Goal: Transaction & Acquisition: Purchase product/service

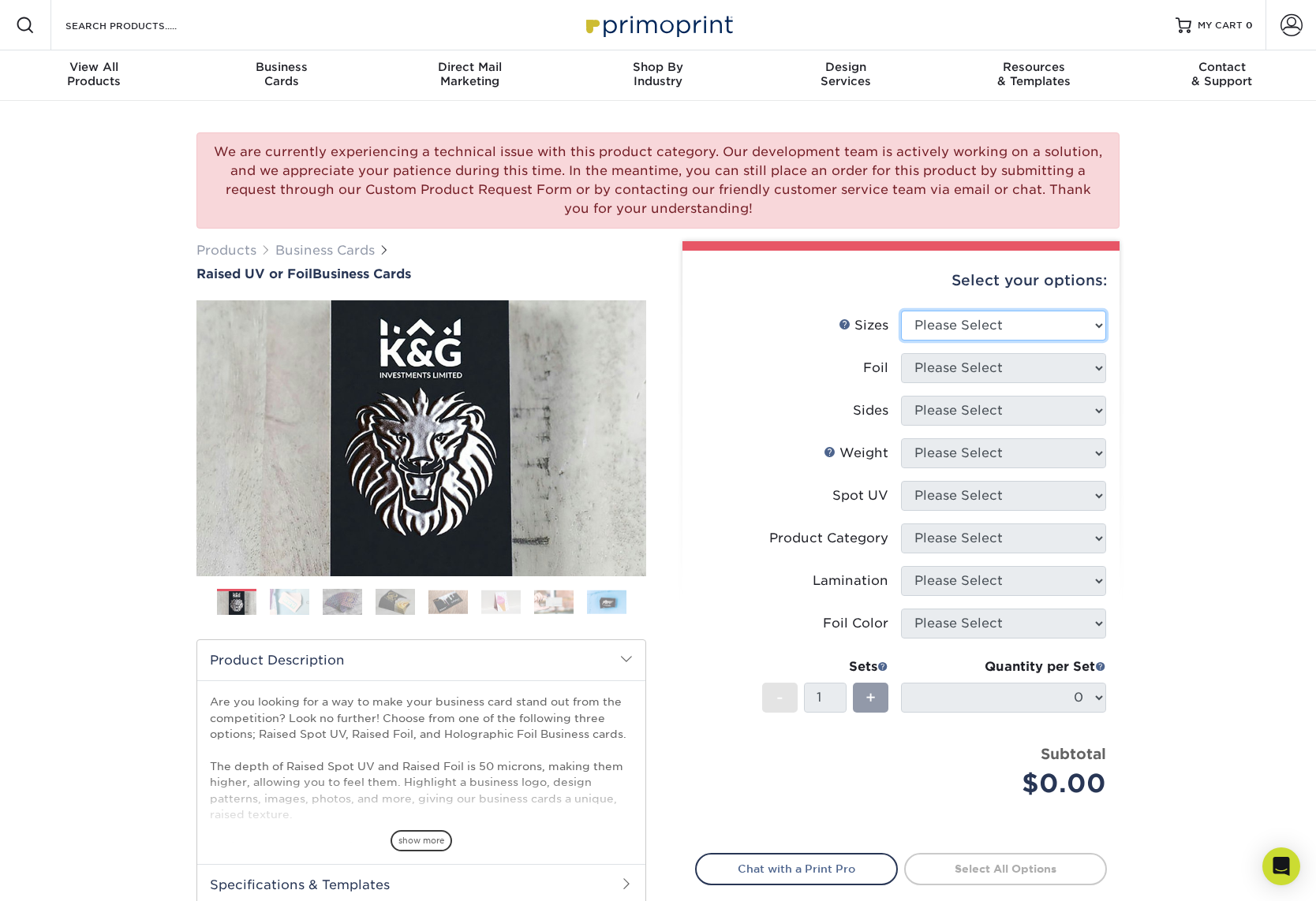
click at [967, 314] on select "Please Select 2" x 3.5" - Standard" at bounding box center [1004, 325] width 205 height 30
select select "2.00x3.50"
click at [901, 310] on select "Please Select 2" x 3.5" - Standard" at bounding box center [1004, 325] width 205 height 30
click at [971, 366] on select "Please Select" at bounding box center [1004, 368] width 205 height 30
select select "1"
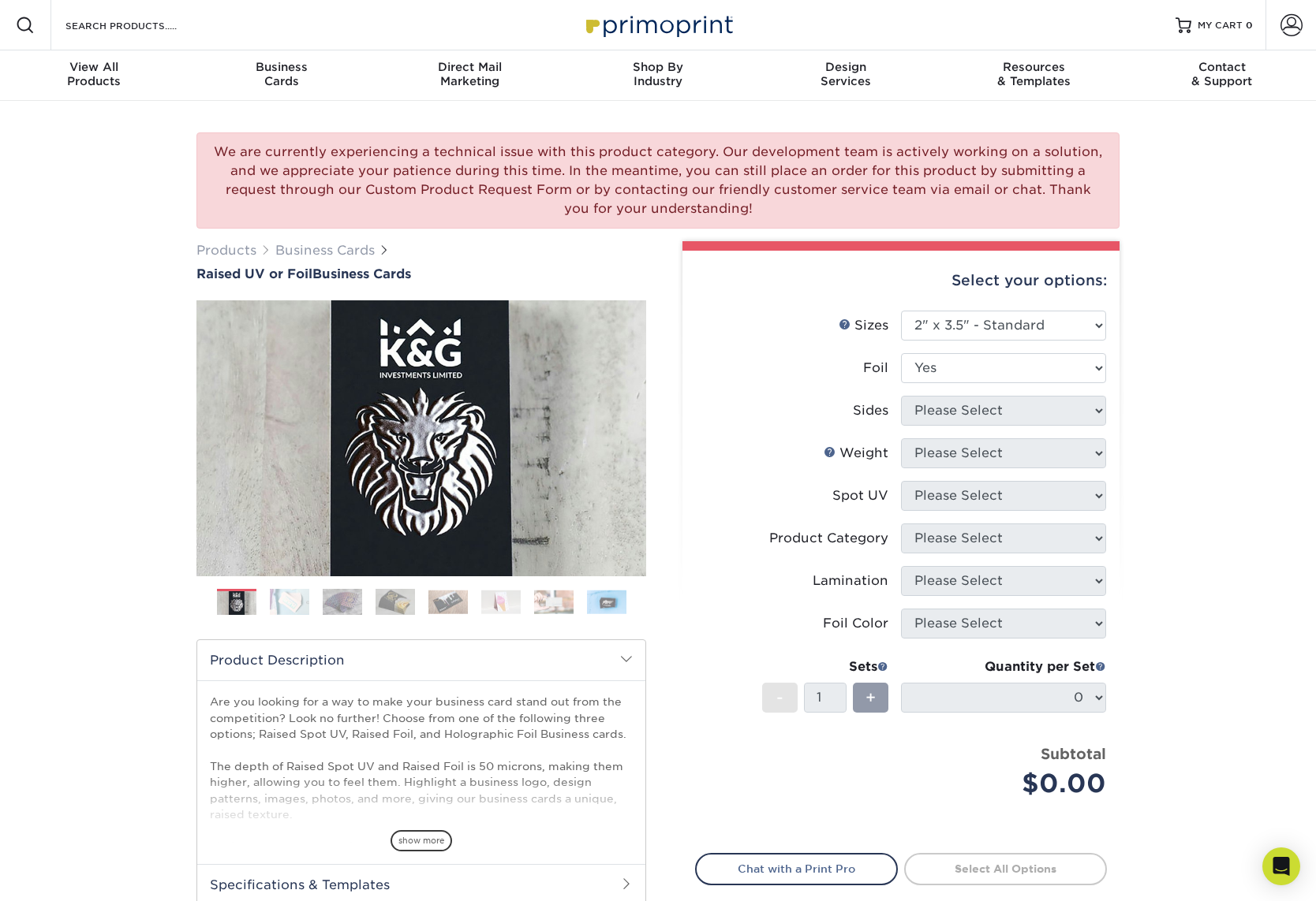
click at [901, 353] on select "Please Select No Yes" at bounding box center [1004, 368] width 205 height 30
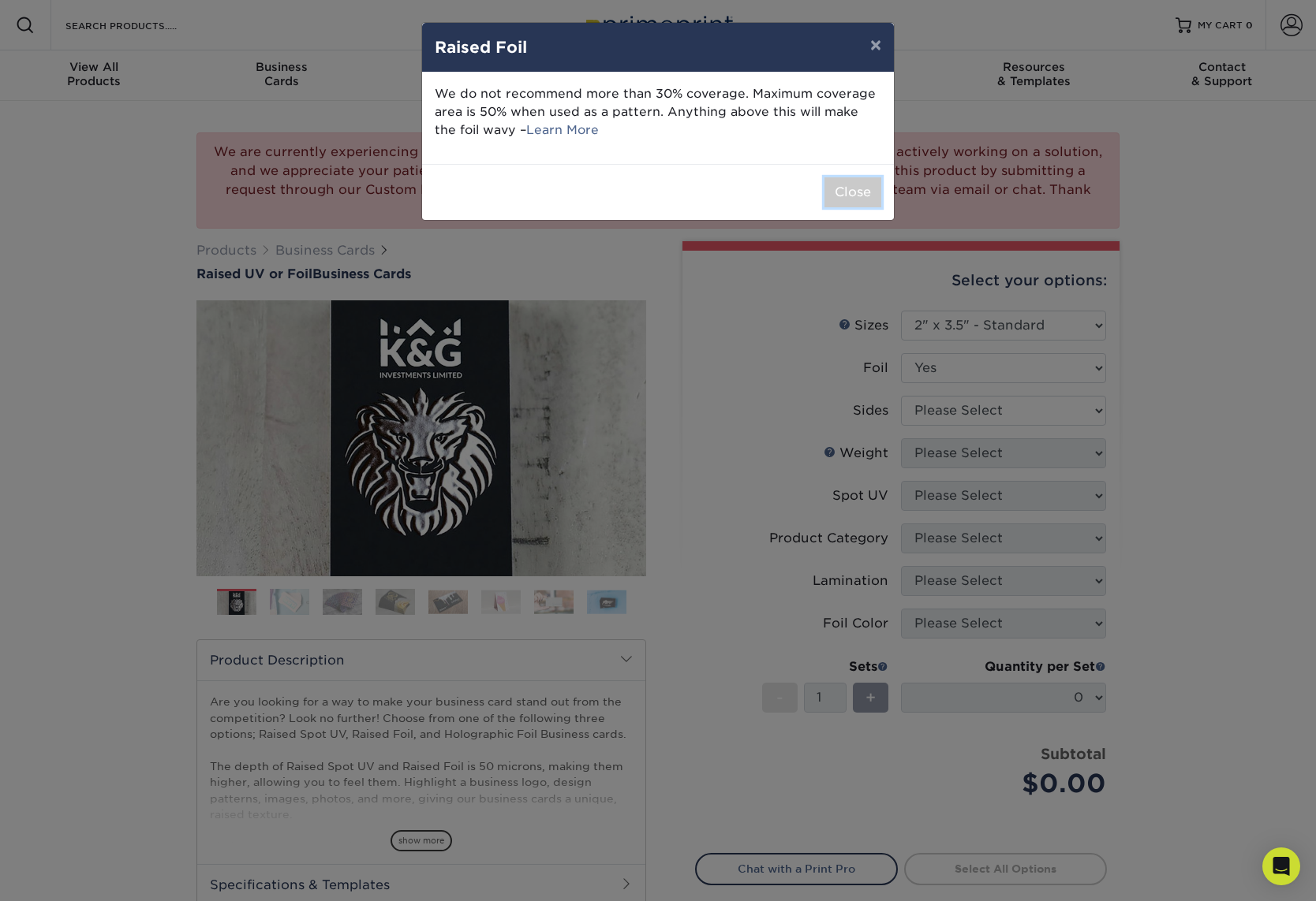
click at [846, 189] on button "Close" at bounding box center [853, 192] width 57 height 30
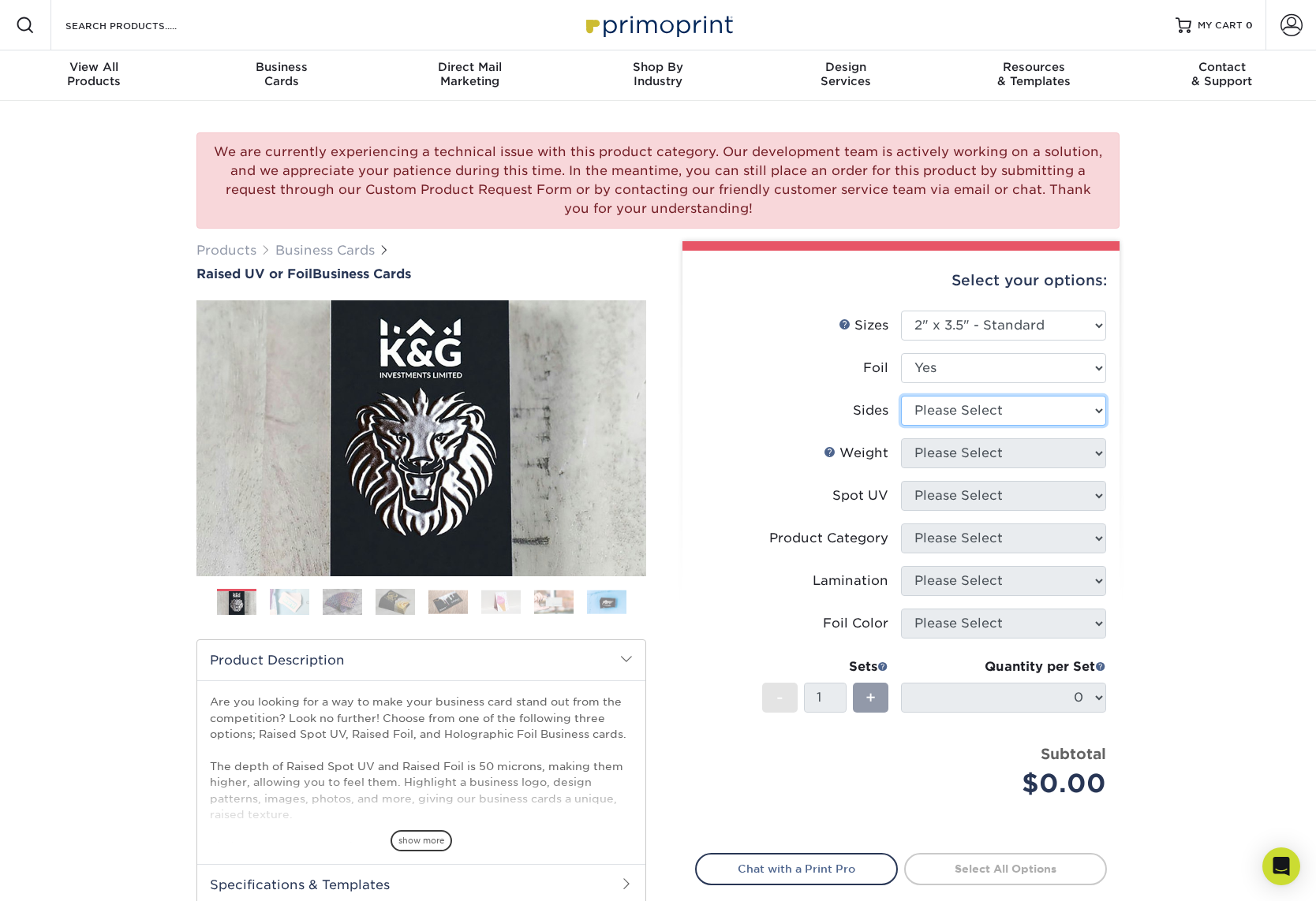
click at [953, 421] on select "Please Select Print Both Sides - Foil Both Sides Print Both Sides - Foil Front …" at bounding box center [1004, 411] width 205 height 30
click at [901, 396] on select "Please Select Print Both Sides - Foil Both Sides Print Both Sides - Foil Front …" at bounding box center [1004, 411] width 205 height 30
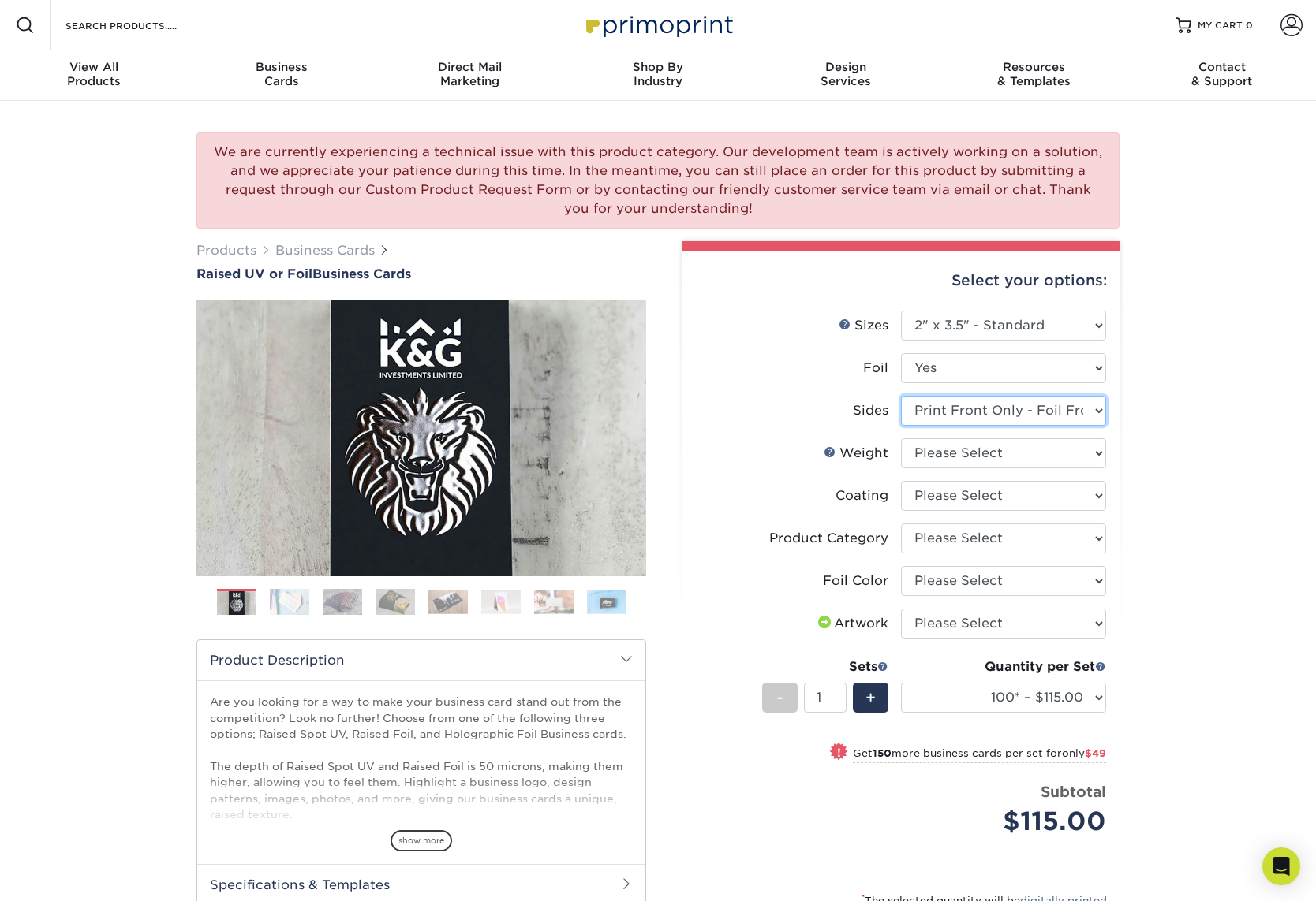
click at [975, 412] on select "Please Select Print Both Sides - Foil Both Sides Print Both Sides - Foil Front …" at bounding box center [1004, 411] width 205 height 30
select select "e9e9dfb3-fba1-4d60-972c-fd9ca5904d33"
click at [901, 396] on select "Please Select Print Both Sides - Foil Both Sides Print Both Sides - Foil Front …" at bounding box center [1004, 411] width 205 height 30
click at [953, 466] on select "Please Select 16PT" at bounding box center [1004, 453] width 205 height 30
select select "16PT"
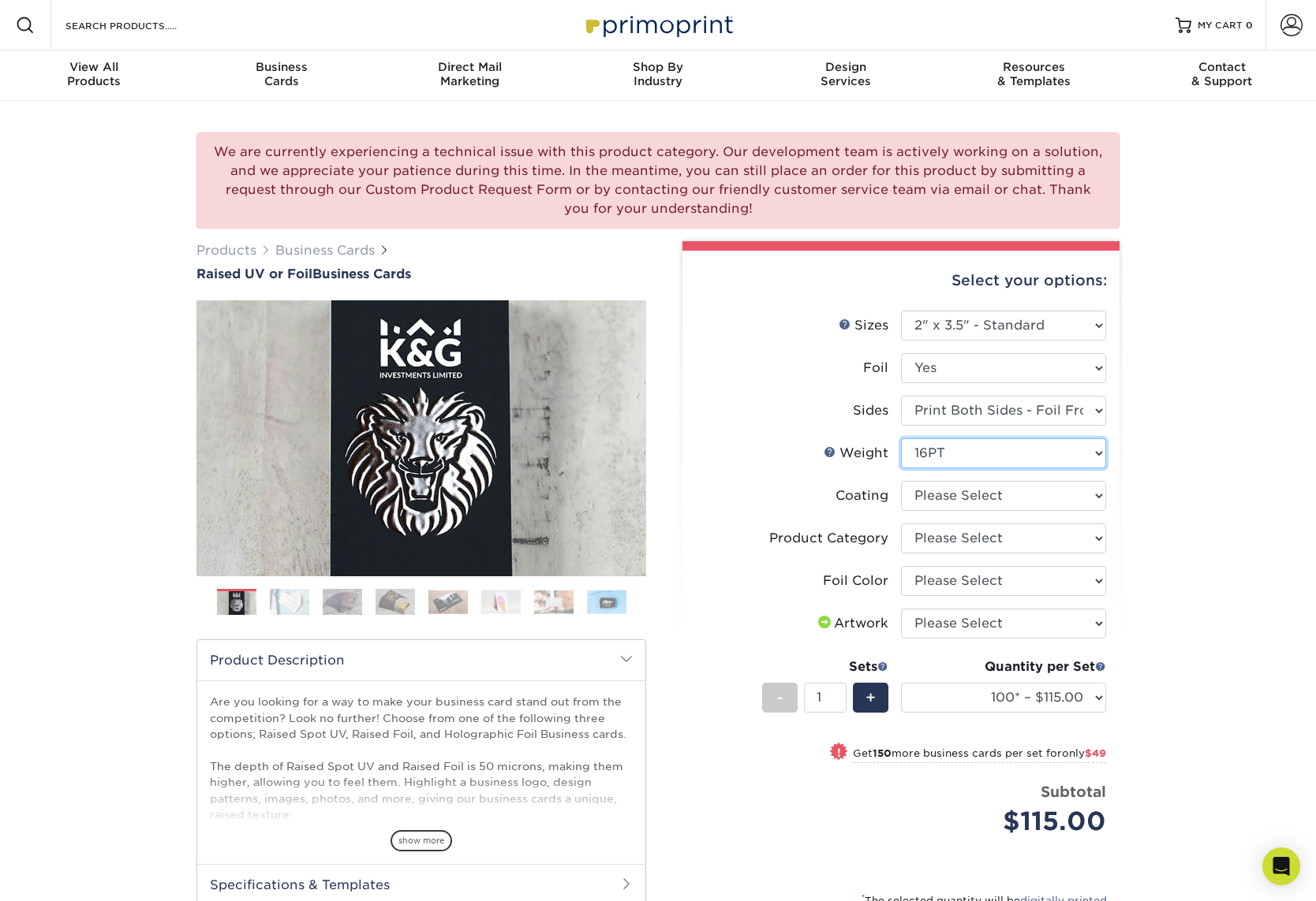
click at [901, 438] on select "Please Select 16PT" at bounding box center [1004, 453] width 205 height 30
click at [978, 494] on select at bounding box center [1004, 496] width 205 height 30
select select "3e7618de-abca-4bda-9f97-8b9129e913d8"
click at [901, 481] on select at bounding box center [1004, 496] width 205 height 30
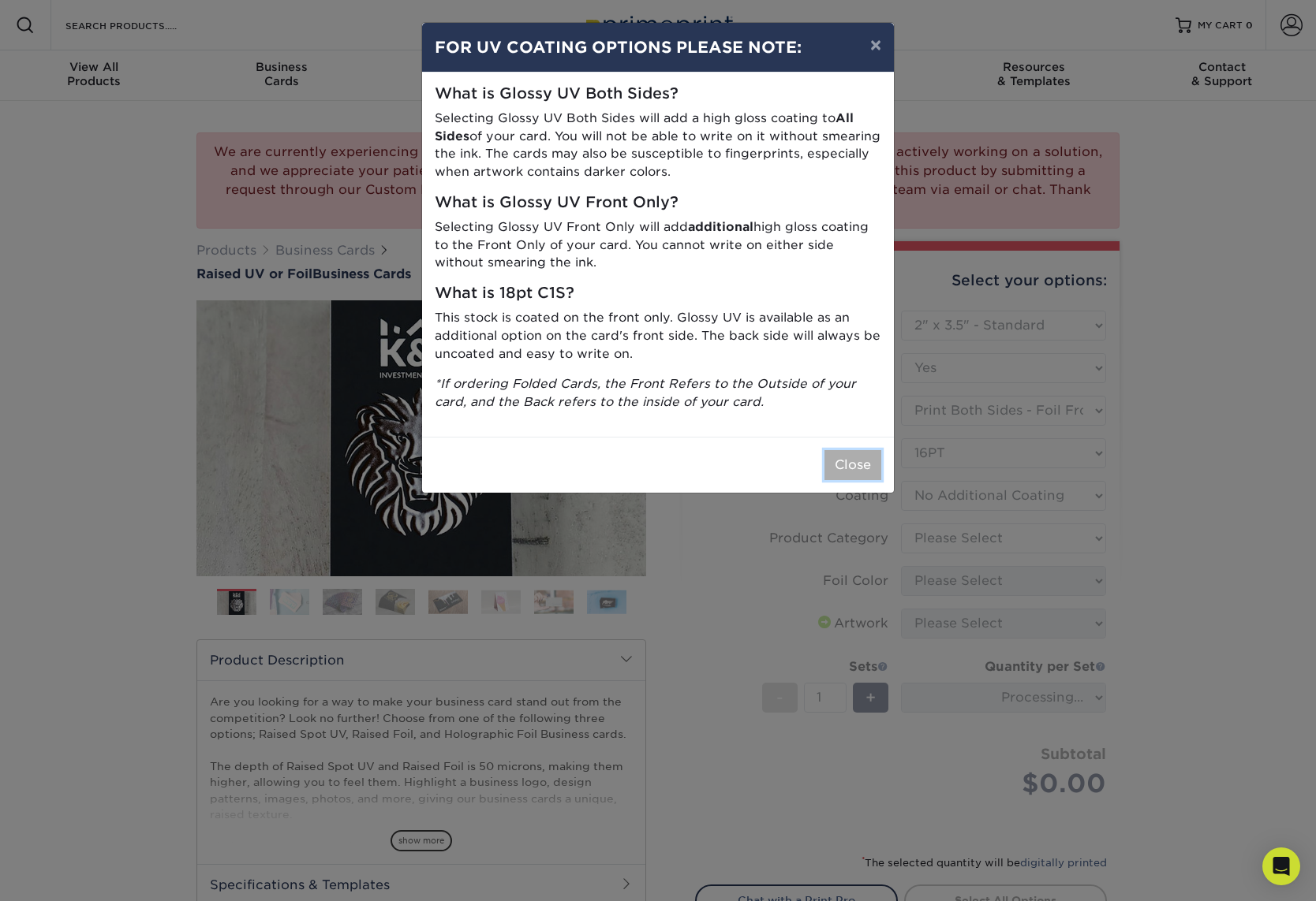
click at [870, 466] on button "Close" at bounding box center [853, 465] width 57 height 30
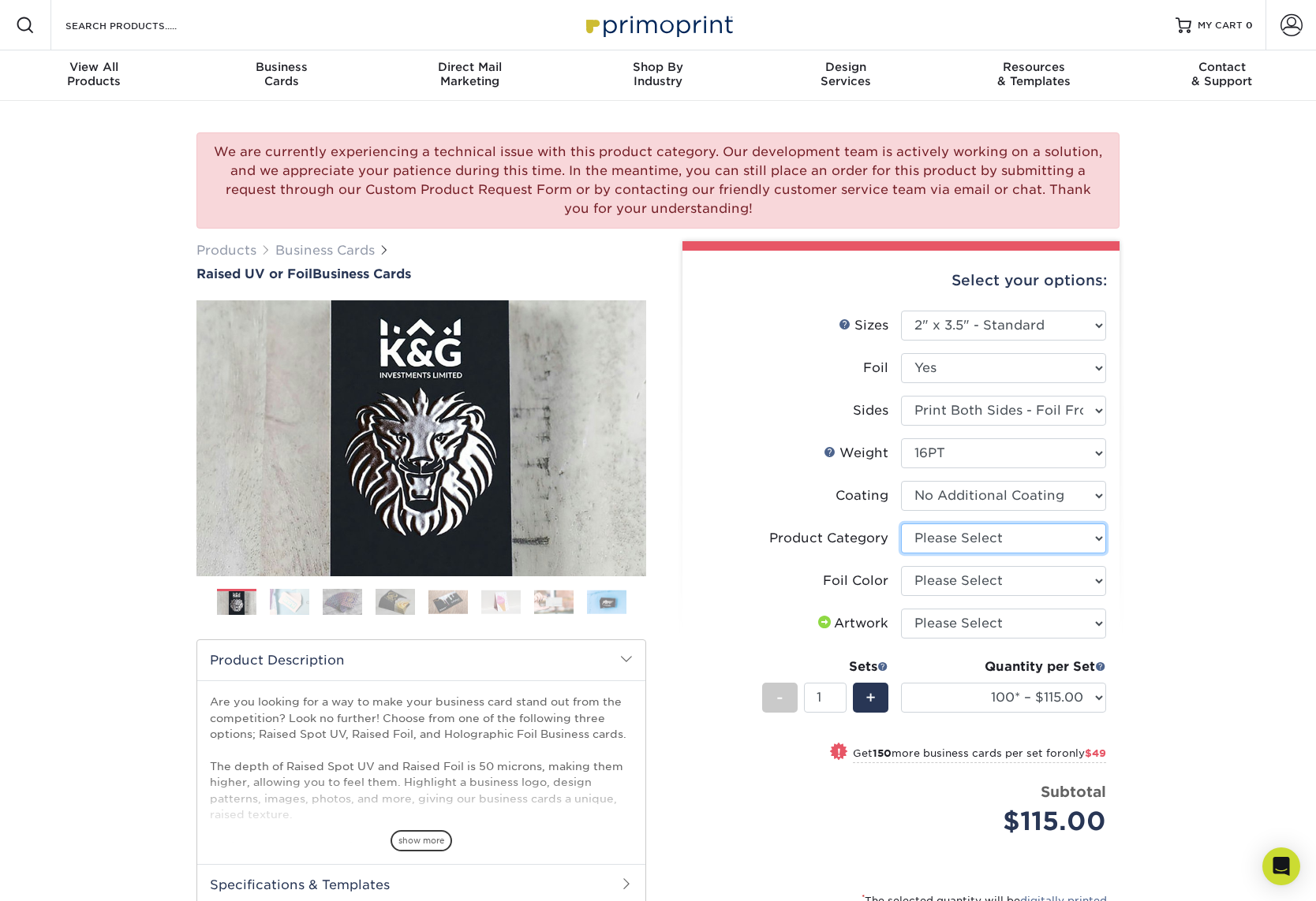
click at [970, 541] on select "Please Select Business Cards" at bounding box center [1004, 539] width 205 height 30
select select "3b5148f1-0588-4f88-a218-97bcfdce65c1"
click at [901, 524] on select "Please Select Business Cards" at bounding box center [1004, 539] width 205 height 30
click at [972, 582] on select "Please Select Silver Foil Gold Foil Holographic Foil" at bounding box center [1004, 581] width 205 height 30
select select "a834dd52-fe06-4ed6-9a86-5bd3c2d02515"
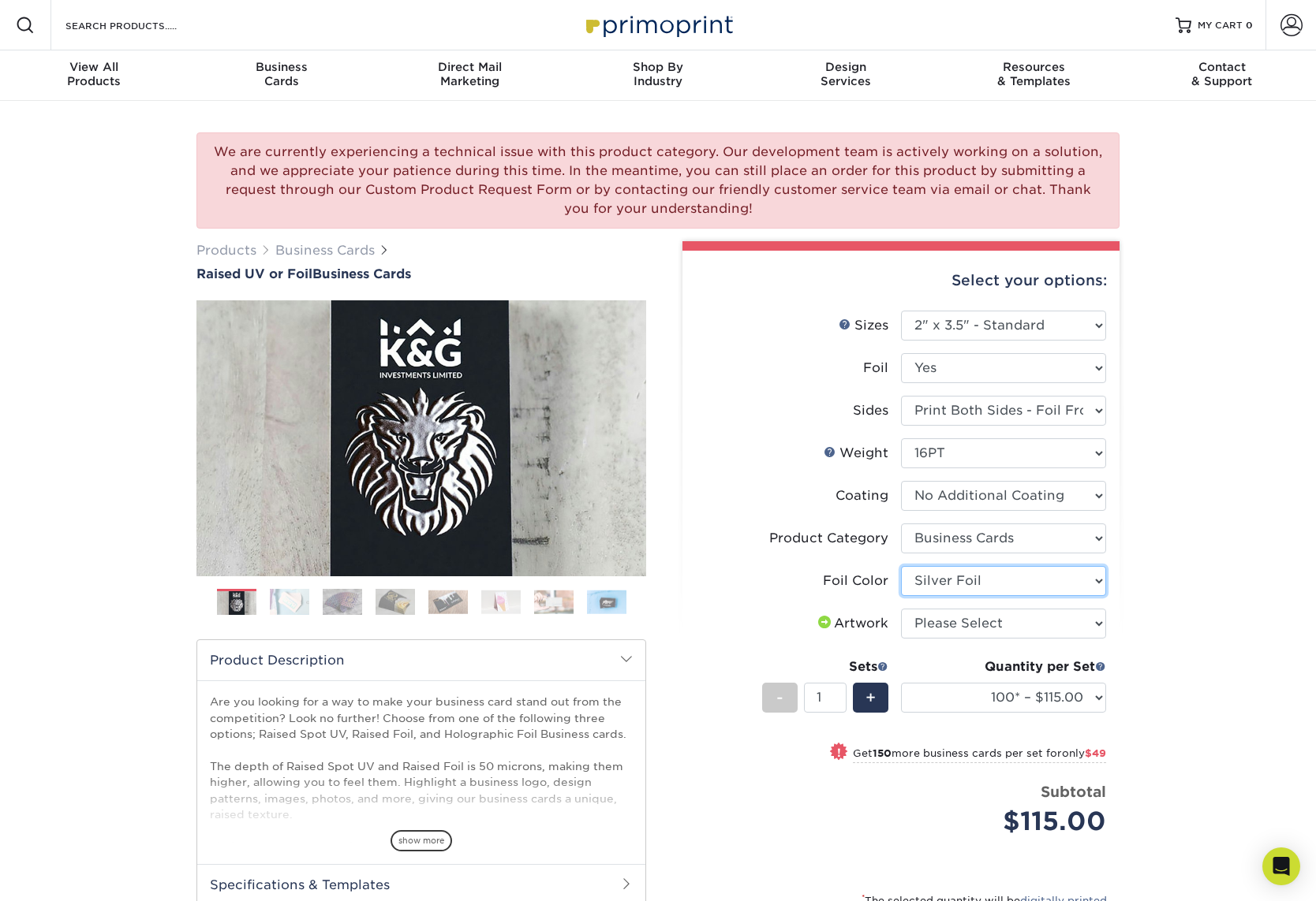
click at [901, 566] on select "Please Select Silver Foil Gold Foil Holographic Foil" at bounding box center [1004, 581] width 205 height 30
click at [973, 629] on select "Please Select I will upload files I need a design - $100" at bounding box center [1004, 623] width 205 height 30
select select "upload"
click at [901, 609] on select "Please Select I will upload files I need a design - $100" at bounding box center [1004, 623] width 205 height 30
click at [980, 695] on select "100* – $115.00 250* – $164.00 500* – $221.00" at bounding box center [1004, 697] width 205 height 30
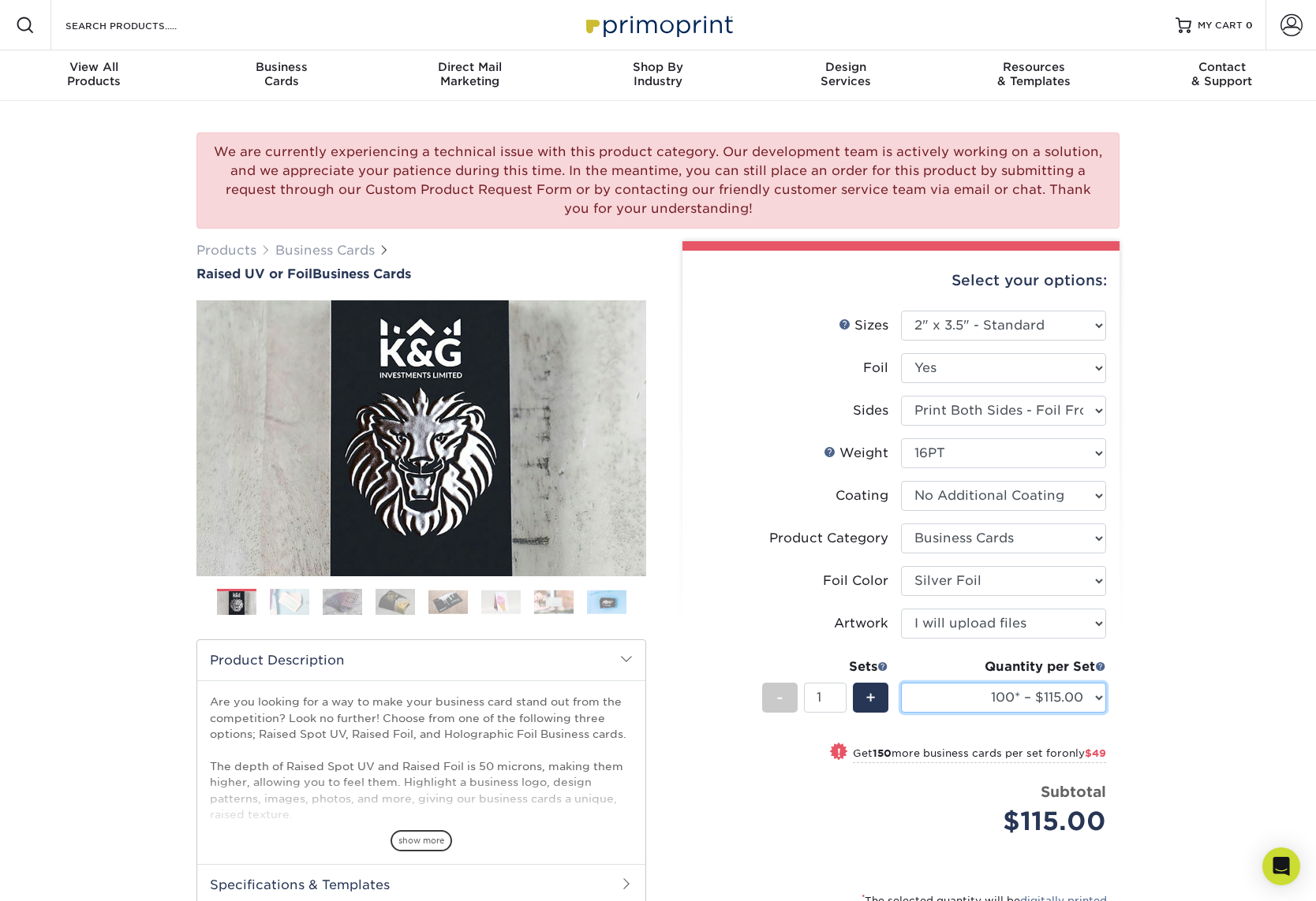
select select "500* – $221.00"
click at [901, 683] on select "100* – $115.00 250* – $164.00 500* – $221.00" at bounding box center [1004, 697] width 205 height 30
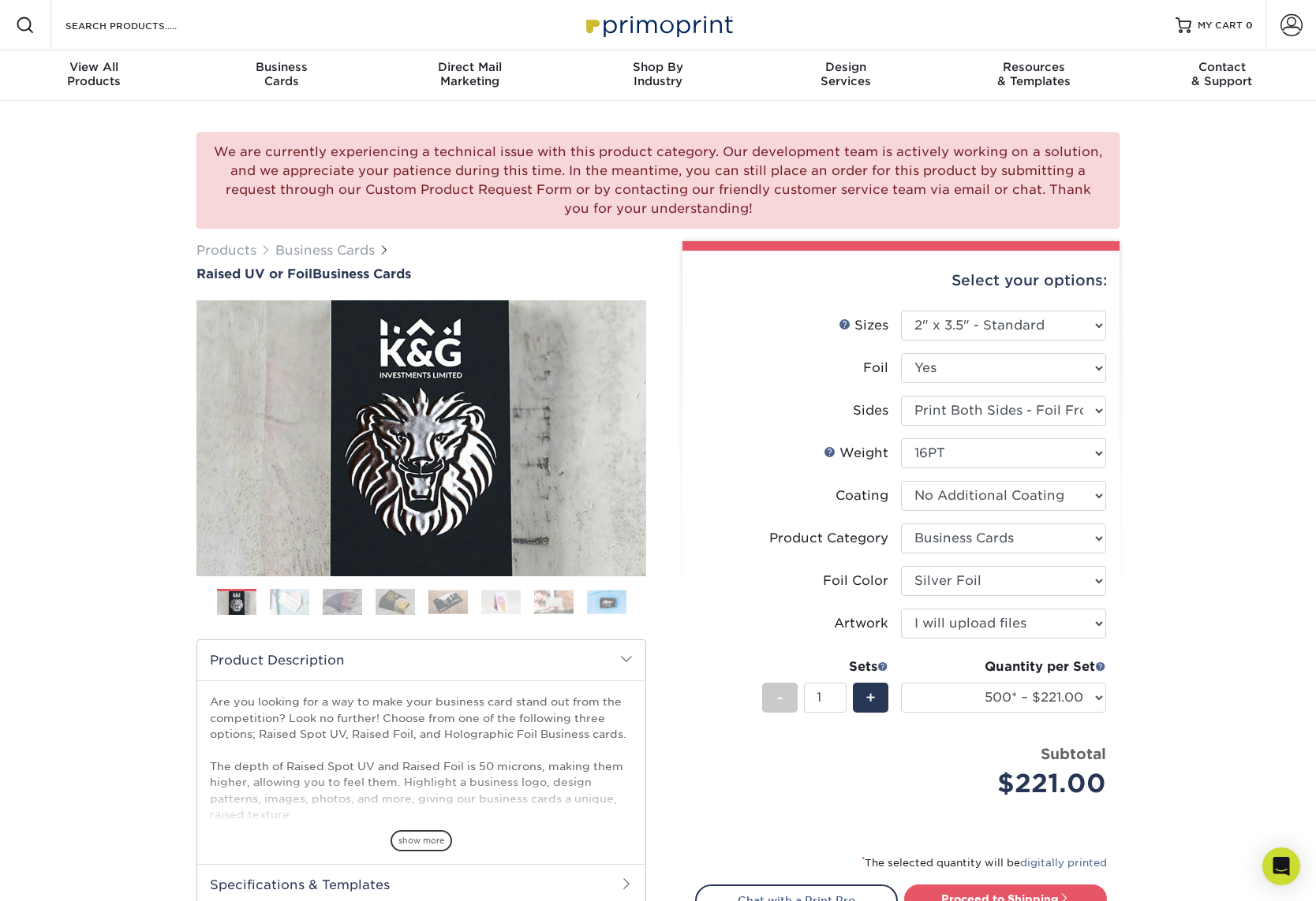
click at [1153, 648] on div "We are currently experiencing a technical issue with this product category. Our…" at bounding box center [658, 585] width 1316 height 968
